Goal: Find specific page/section: Find specific page/section

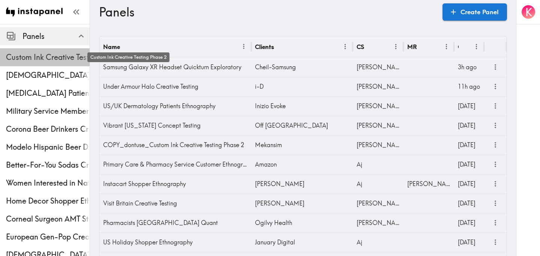
click at [37, 55] on span "Custom Ink Creative Testing Phase 2" at bounding box center [48, 57] width 84 height 10
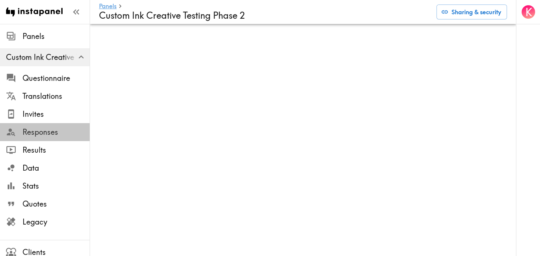
click at [56, 135] on span "Responses" at bounding box center [55, 132] width 67 height 10
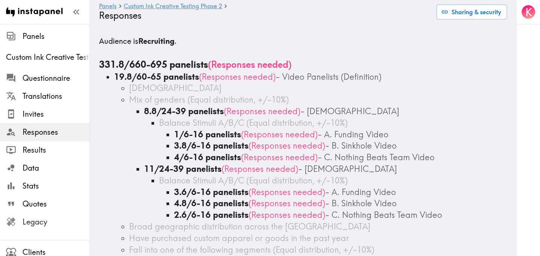
click at [52, 226] on span "Legacy" at bounding box center [55, 222] width 67 height 10
